Goal: Information Seeking & Learning: Learn about a topic

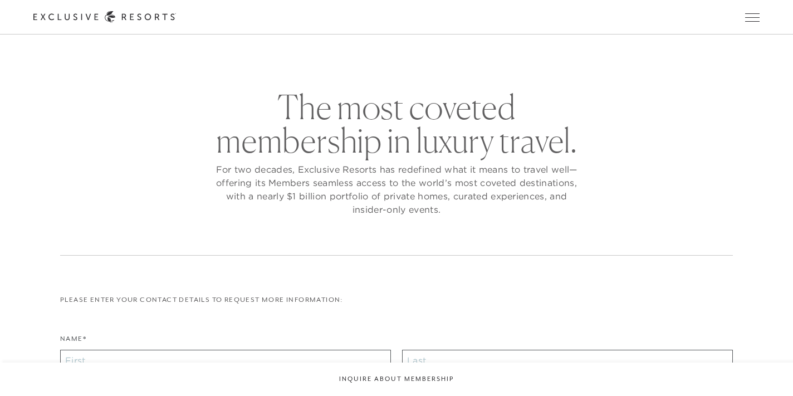
checkbox input "false"
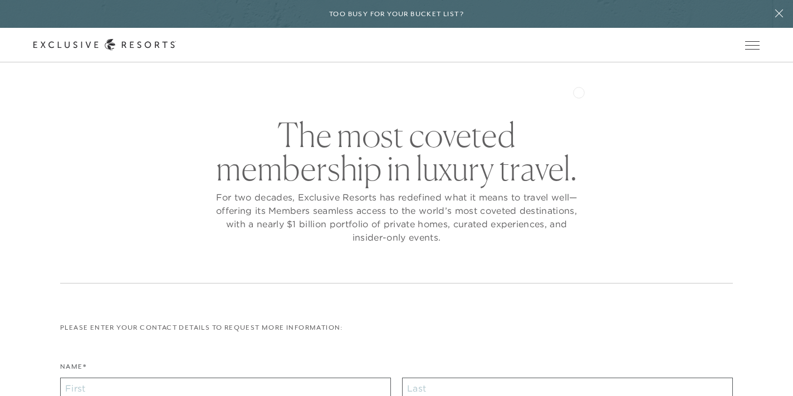
click at [0, 0] on div "Schedule a Meeting Get Started The Collection Residence Collection Experience C…" at bounding box center [0, 0] width 0 height 0
click at [0, 0] on link "The Collection" at bounding box center [0, 0] width 0 height 0
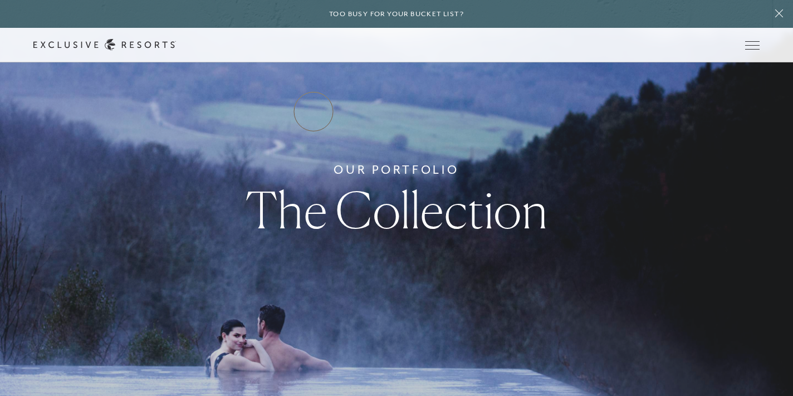
click at [0, 0] on link "Residence Collection" at bounding box center [0, 0] width 0 height 0
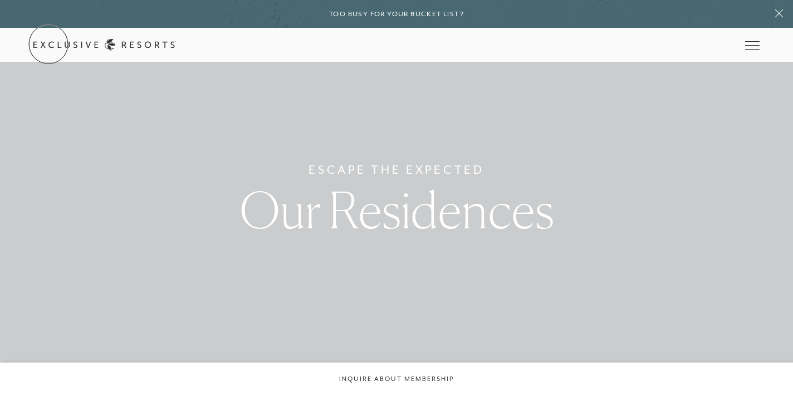
click at [0, 0] on link "Get Started" at bounding box center [0, 0] width 0 height 0
